Goal: Information Seeking & Learning: Learn about a topic

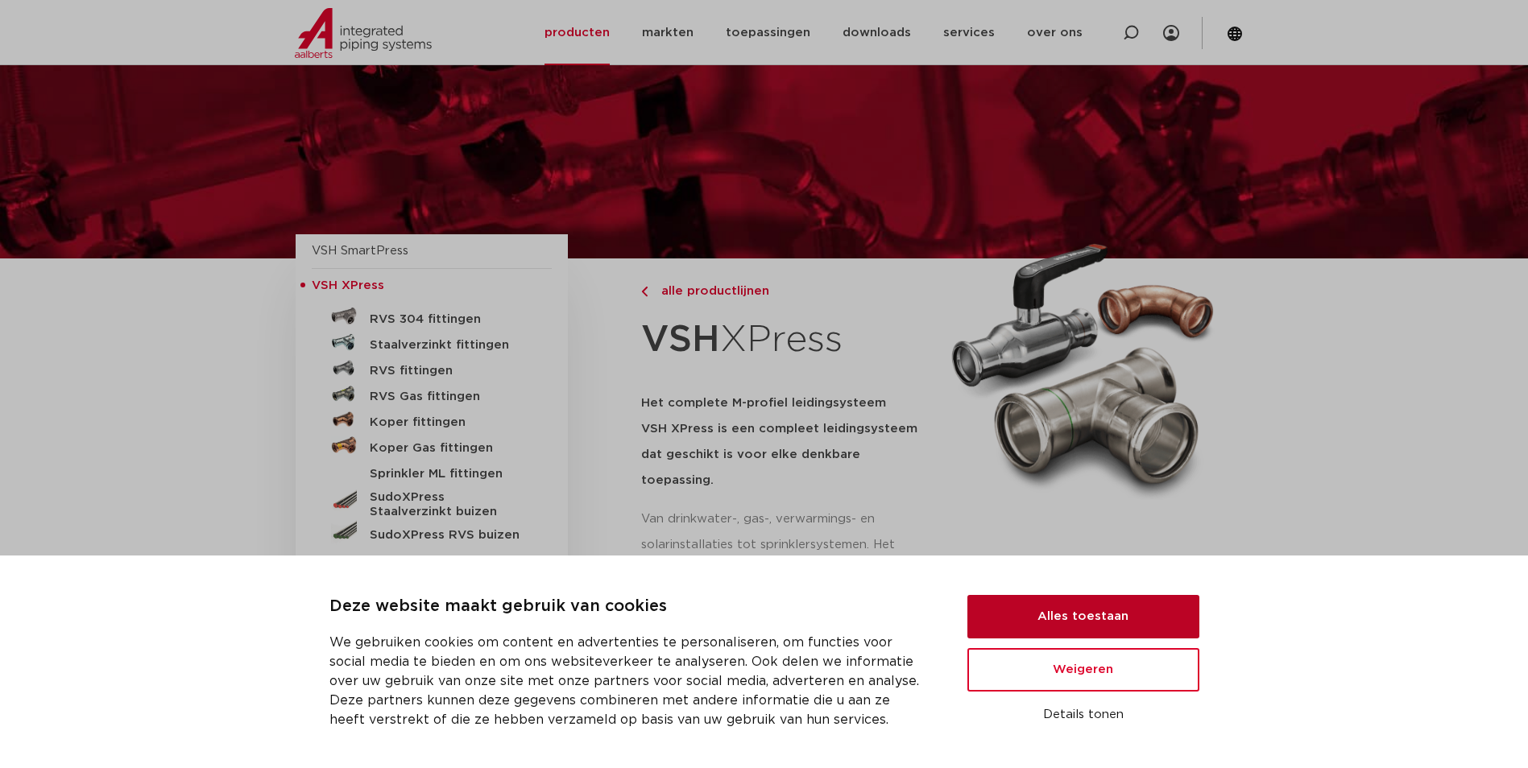
scroll to position [840, 0]
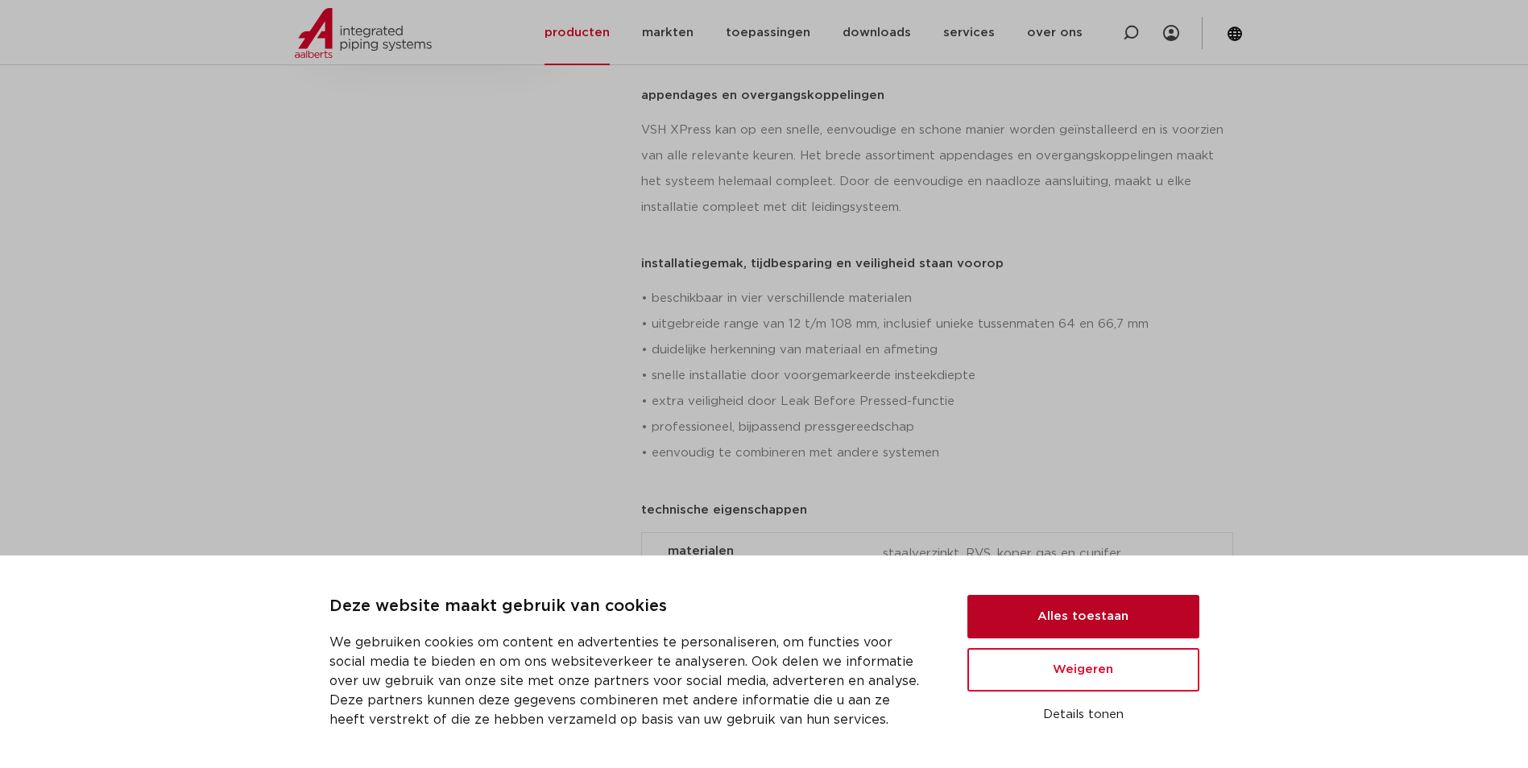
click at [1097, 620] on button "Alles toestaan" at bounding box center [1083, 616] width 232 height 43
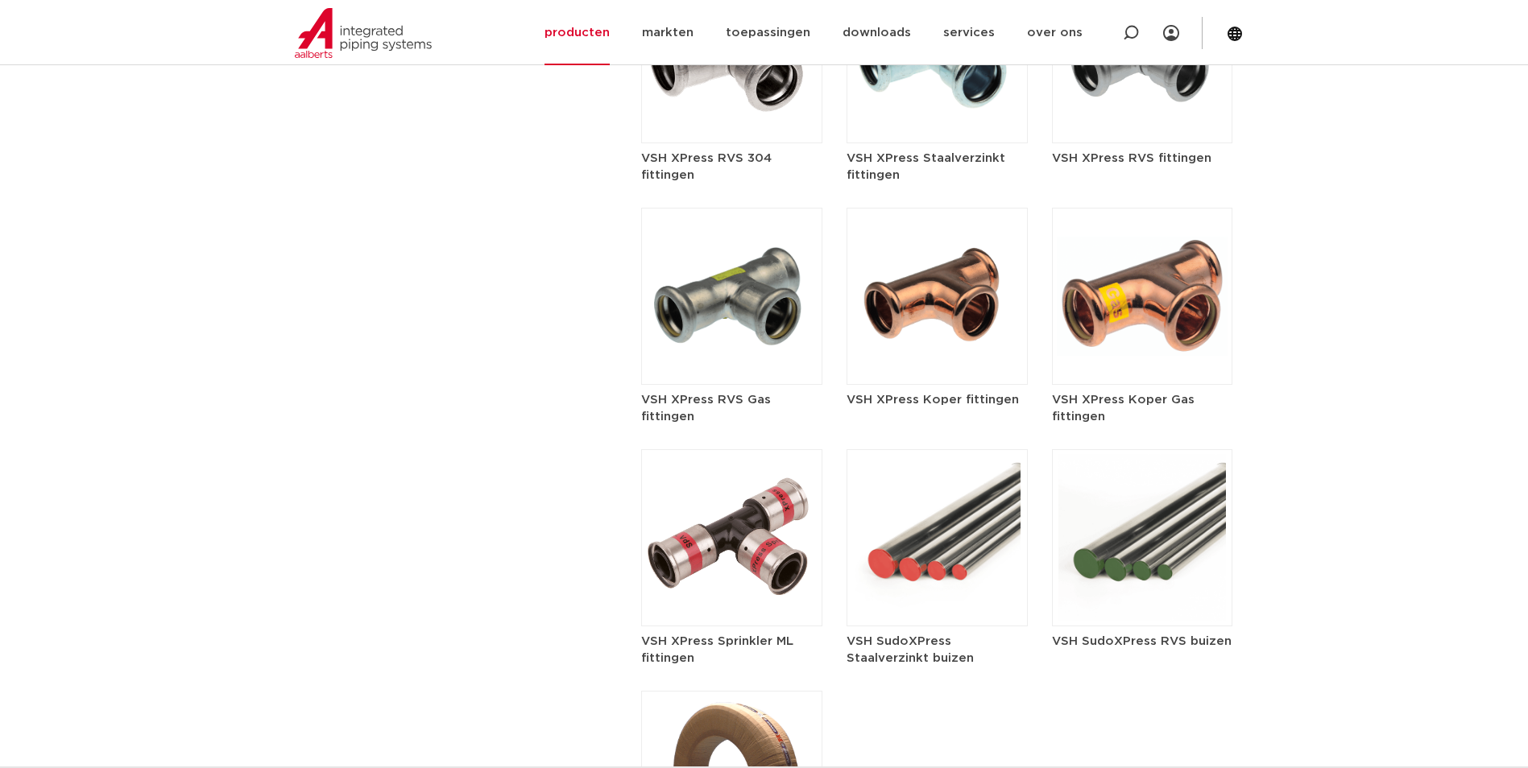
scroll to position [2129, 0]
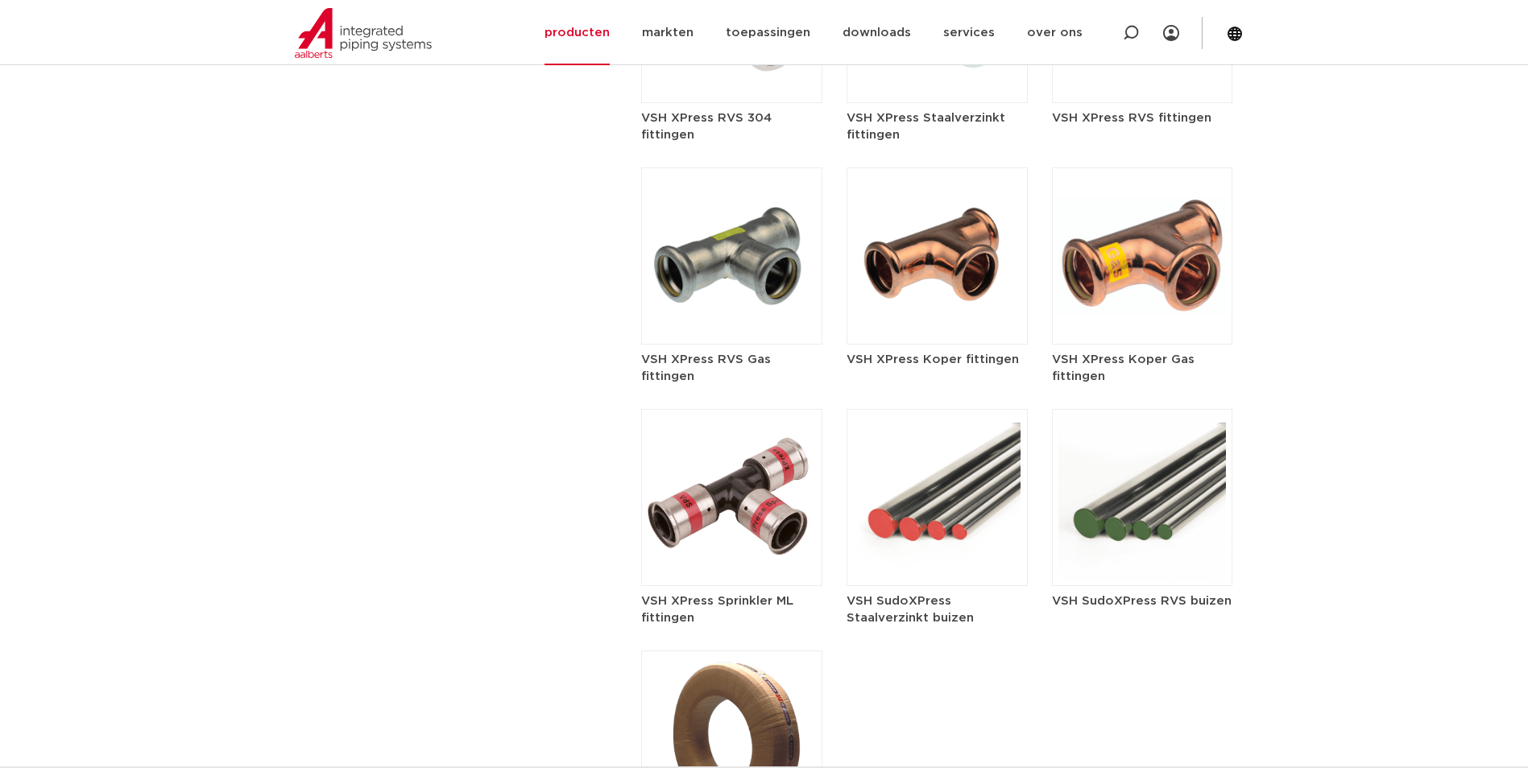
click at [1183, 470] on img at bounding box center [1142, 497] width 181 height 177
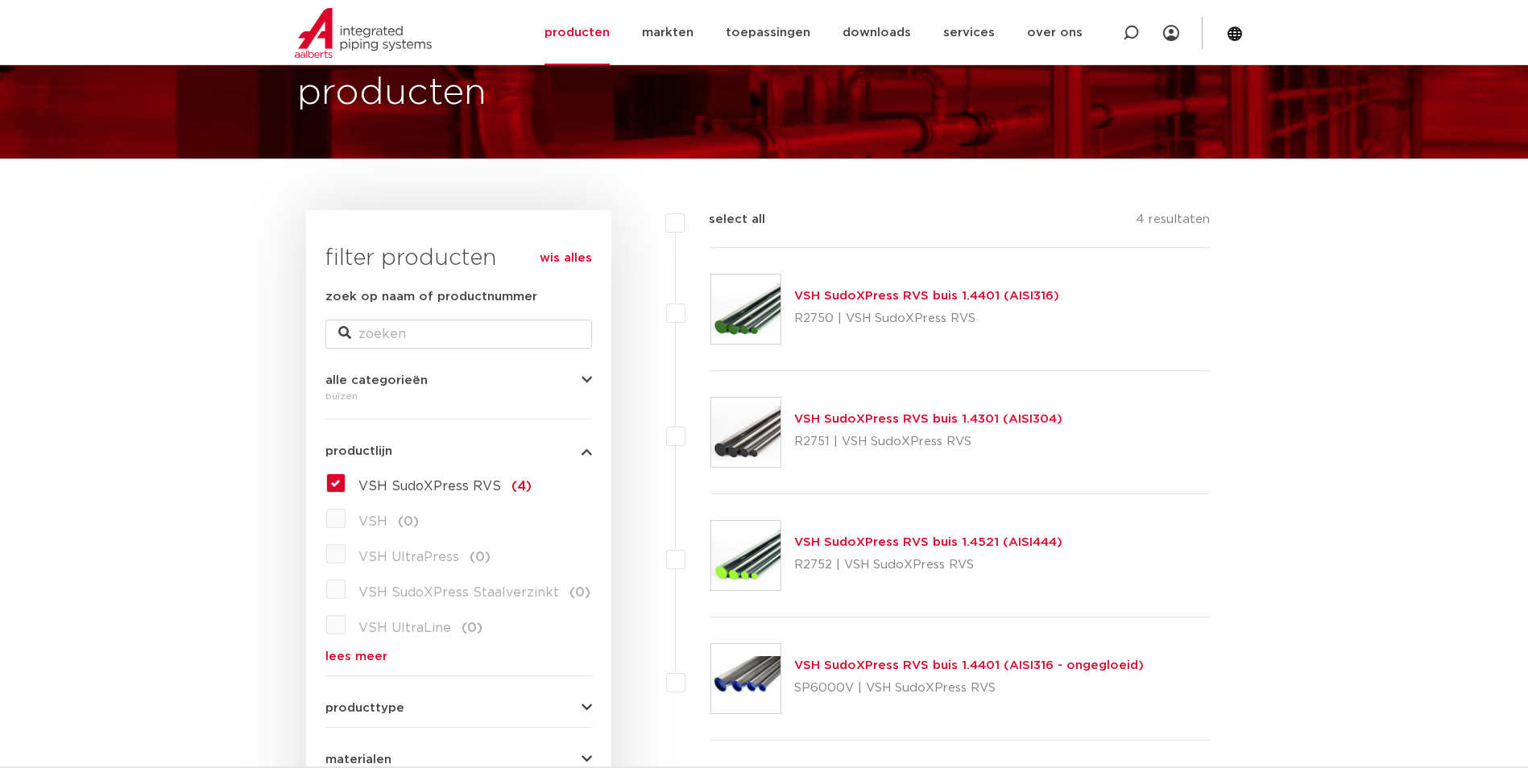
scroll to position [81, 0]
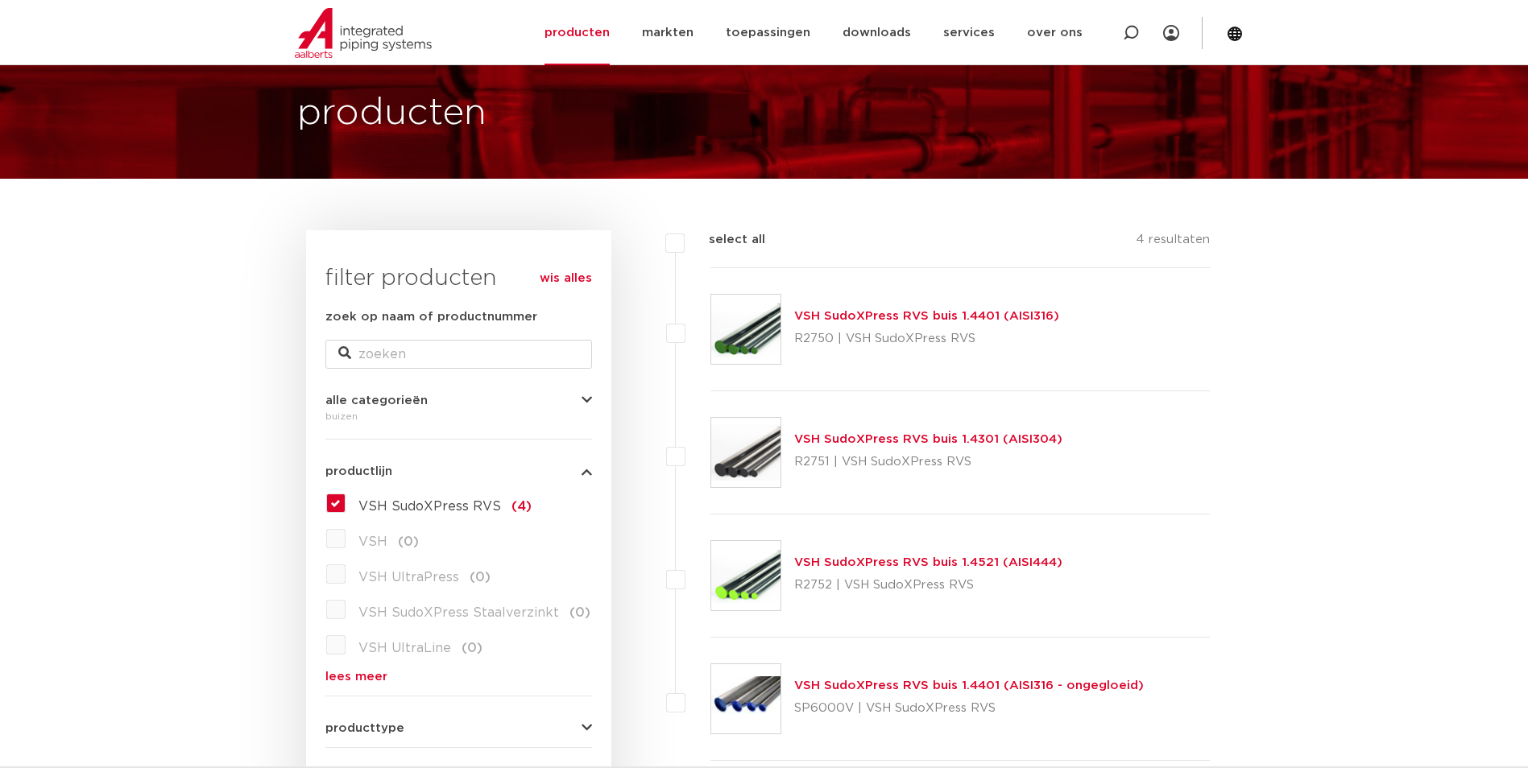
click at [1019, 437] on link "VSH SudoXPress RVS buis 1.4301 (AISI304)" at bounding box center [928, 439] width 268 height 12
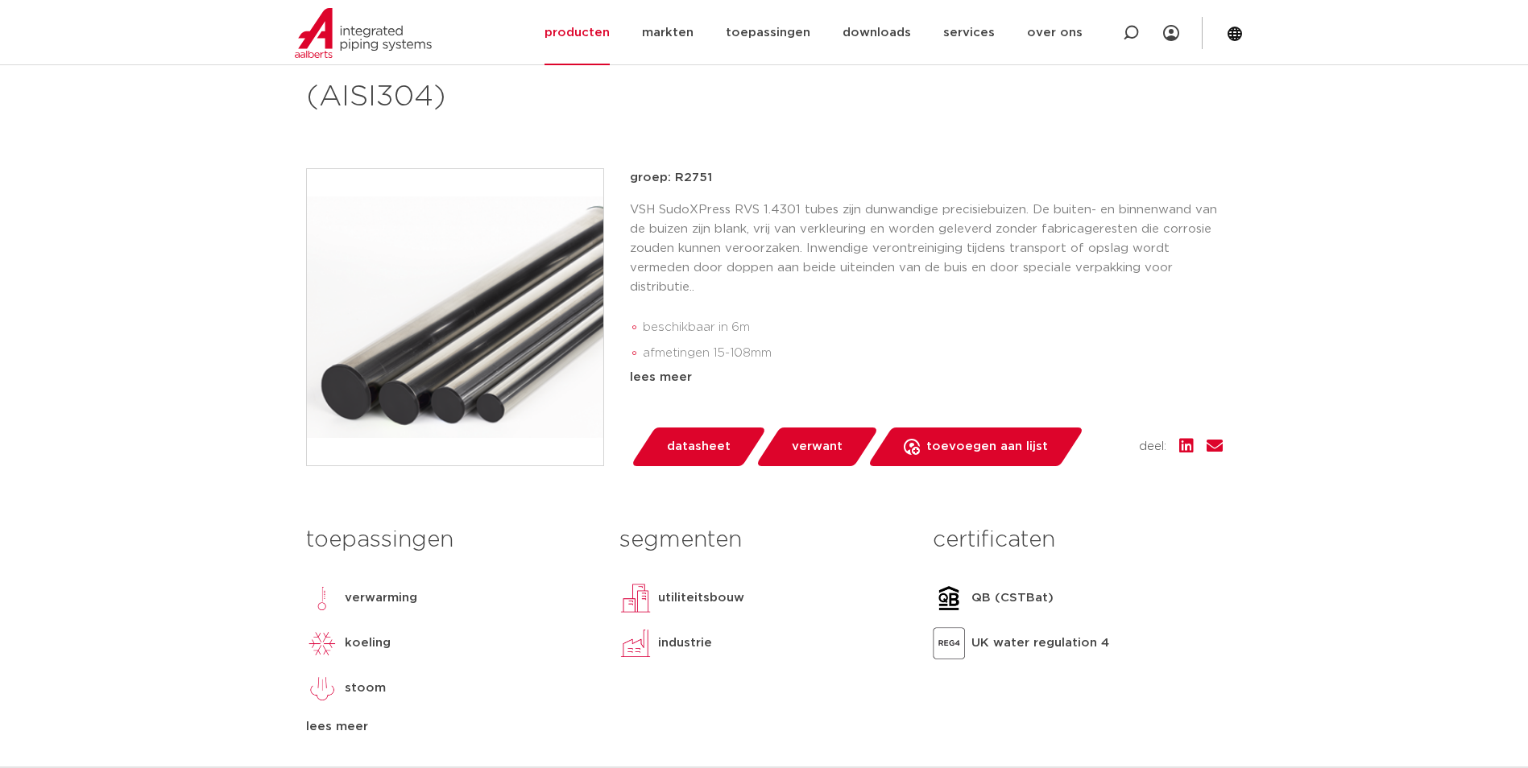
scroll to position [161, 0]
